Goal: Transaction & Acquisition: Purchase product/service

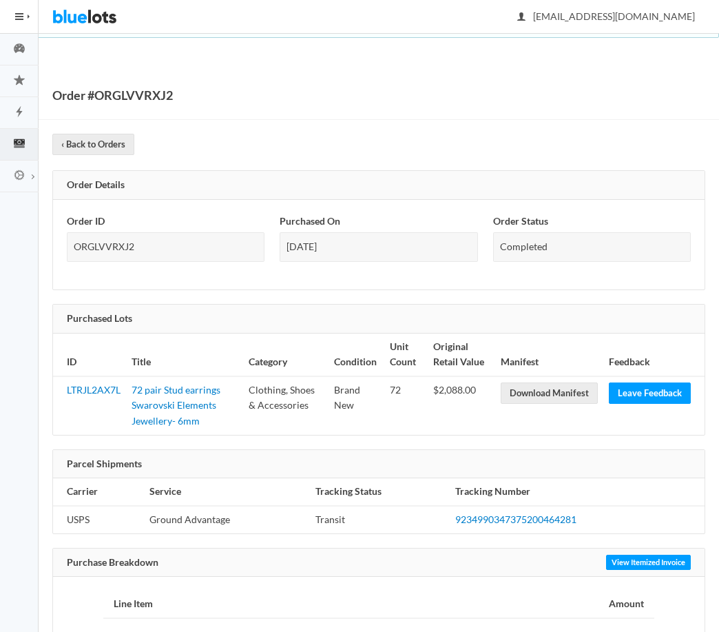
click at [55, 27] on img at bounding box center [84, 16] width 65 height 33
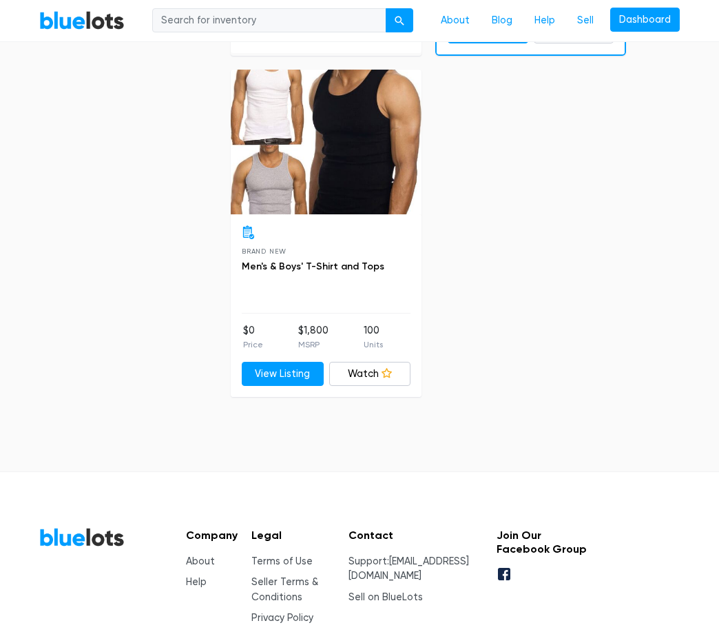
scroll to position [7701, 0]
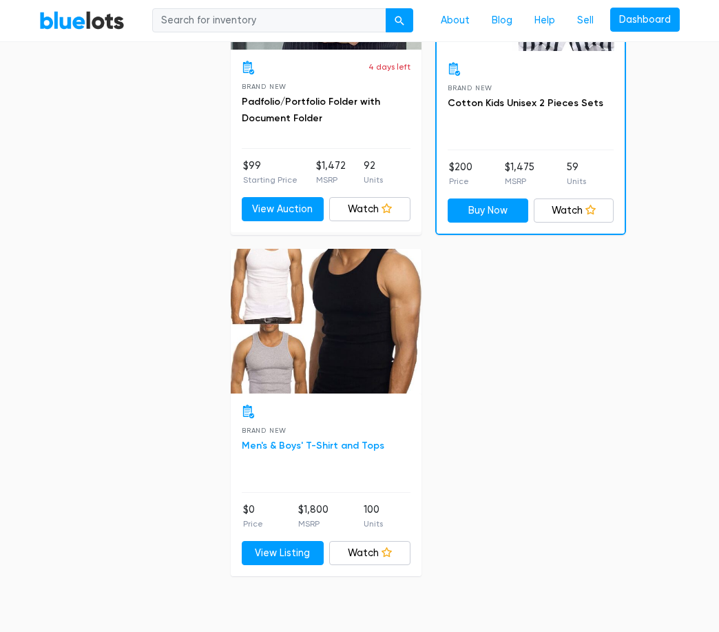
click at [298, 443] on link "Men's & Boys' T-Shirt and Tops" at bounding box center [313, 446] width 143 height 12
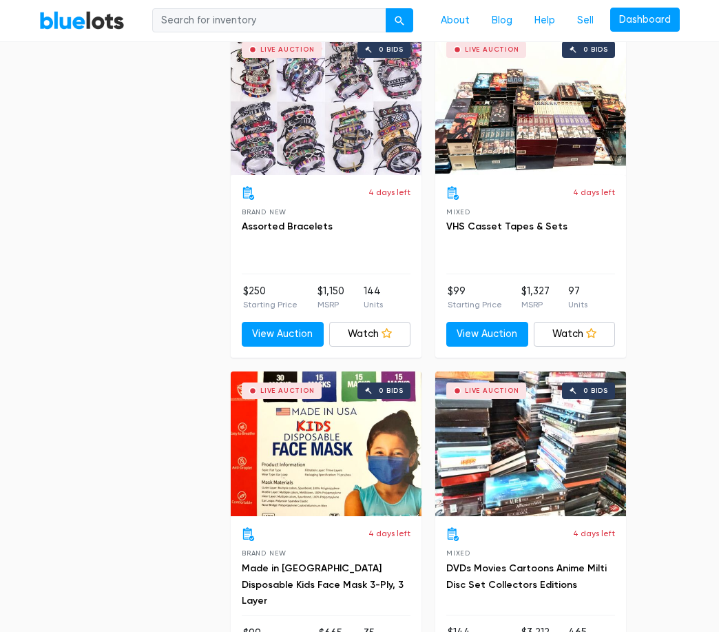
scroll to position [6072, 0]
